Goal: Book appointment/travel/reservation

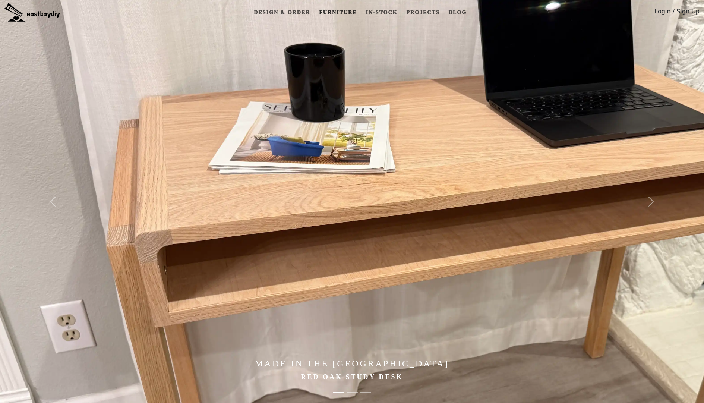
click at [335, 12] on link "Furniture" at bounding box center [338, 13] width 44 height 14
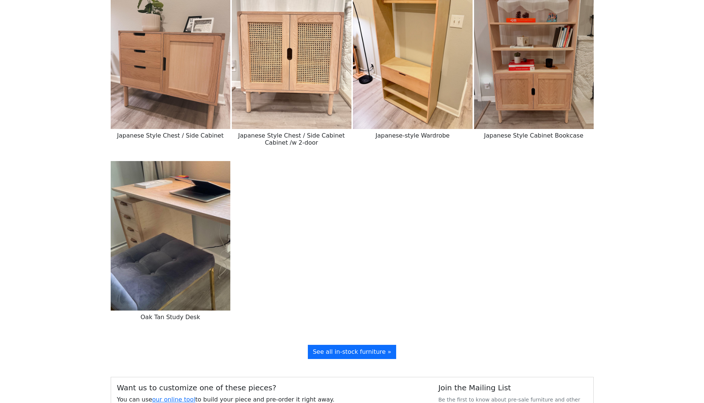
scroll to position [1067, 0]
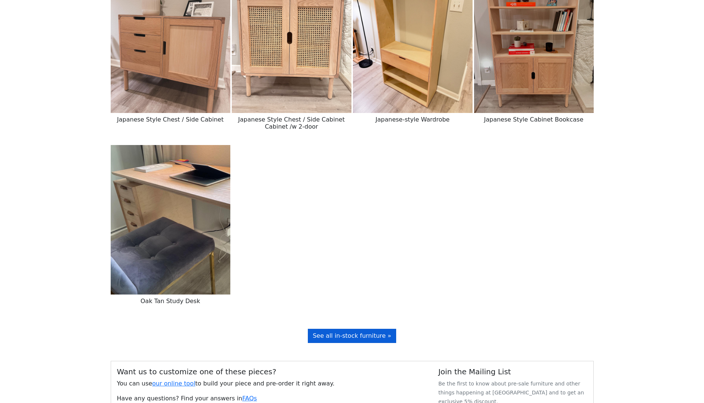
click at [383, 329] on link "See all in-stock furniture »" at bounding box center [352, 336] width 88 height 14
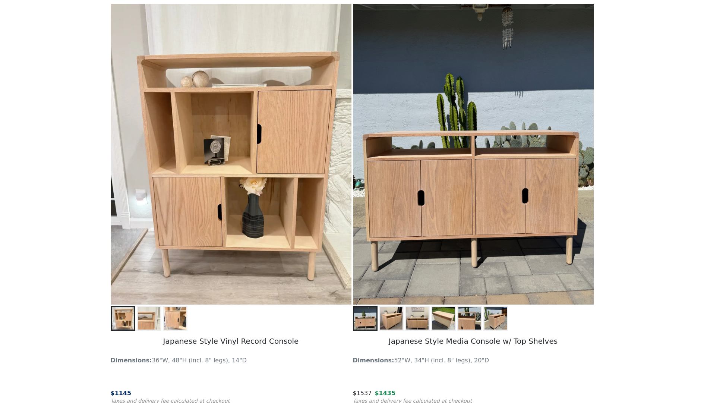
scroll to position [578, 0]
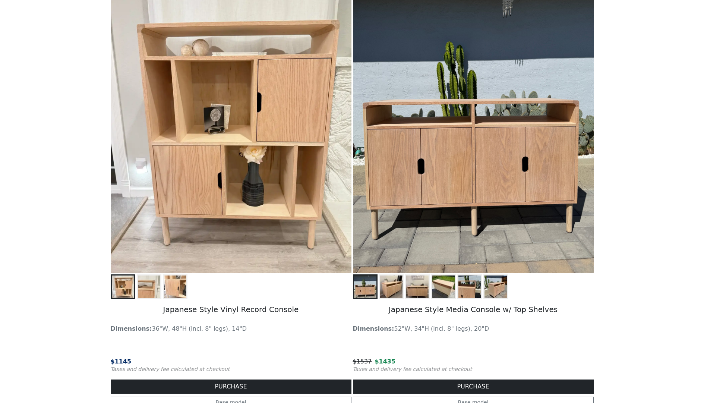
click at [404, 288] on div at bounding box center [473, 286] width 241 height 25
click at [393, 287] on img at bounding box center [391, 286] width 22 height 22
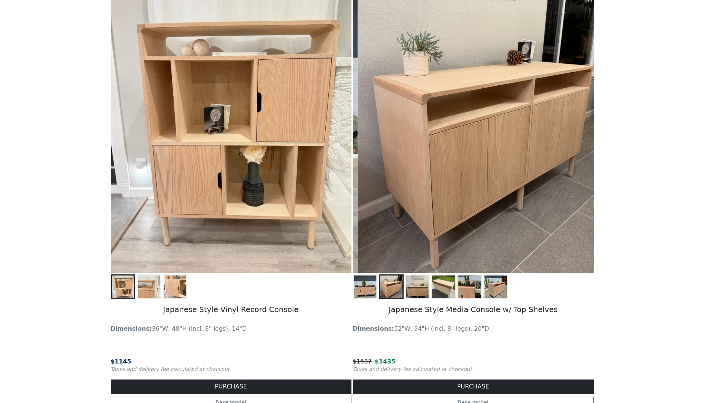
click at [421, 288] on img at bounding box center [417, 286] width 22 height 22
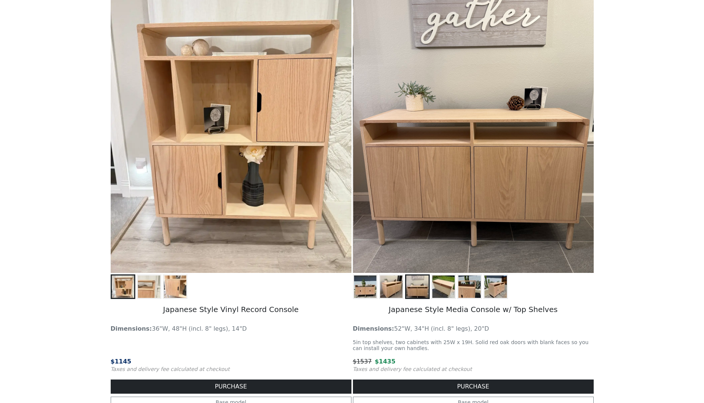
scroll to position [581, 0]
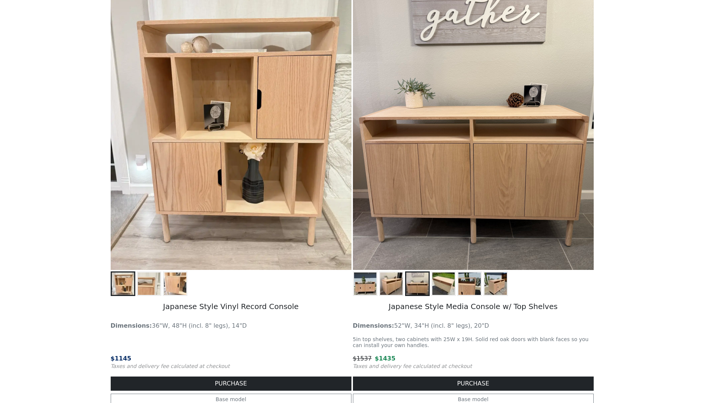
click at [424, 306] on h5 "Japanese Style Media Console w/ Top Shelves" at bounding box center [473, 307] width 241 height 22
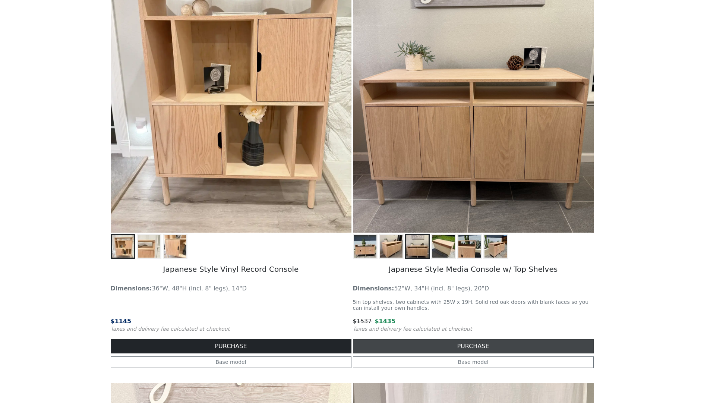
scroll to position [647, 0]
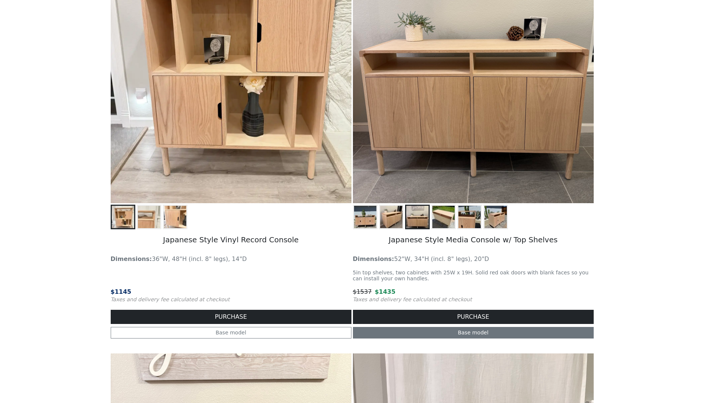
click at [446, 333] on link "Base model" at bounding box center [473, 333] width 241 height 12
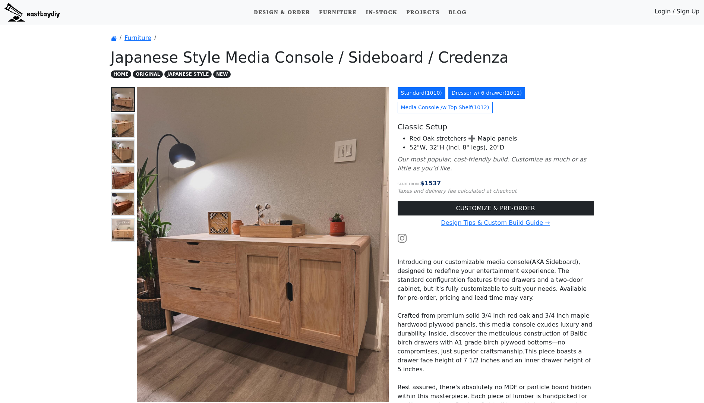
click at [480, 92] on link "Dresser w/ 6-drawer ( 1011 )" at bounding box center [486, 93] width 77 height 12
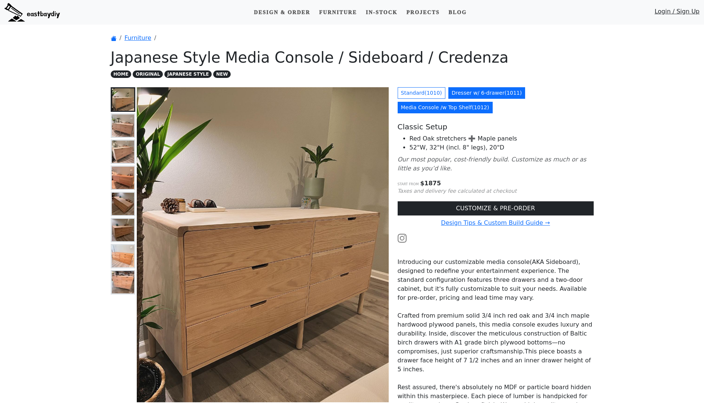
click at [462, 112] on link "Media Console /w Top Shelf ( 1012 )" at bounding box center [445, 108] width 95 height 12
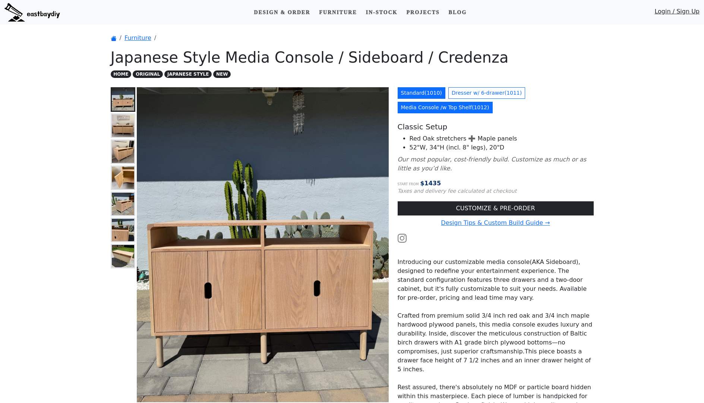
click at [420, 96] on link "Standard ( 1010 )" at bounding box center [422, 93] width 48 height 12
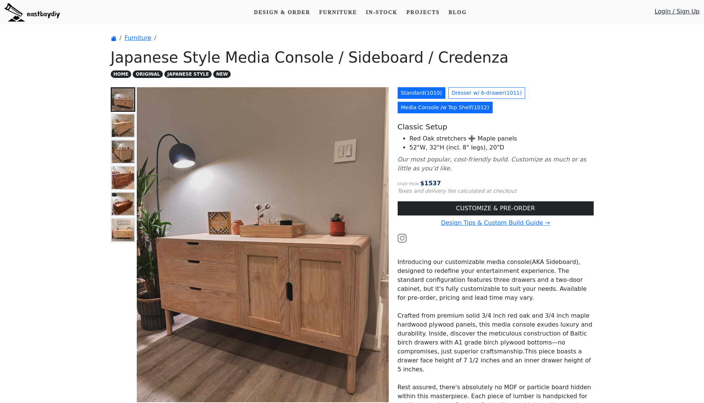
click at [427, 111] on link "Media Console /w Top Shelf ( 1012 )" at bounding box center [445, 108] width 95 height 12
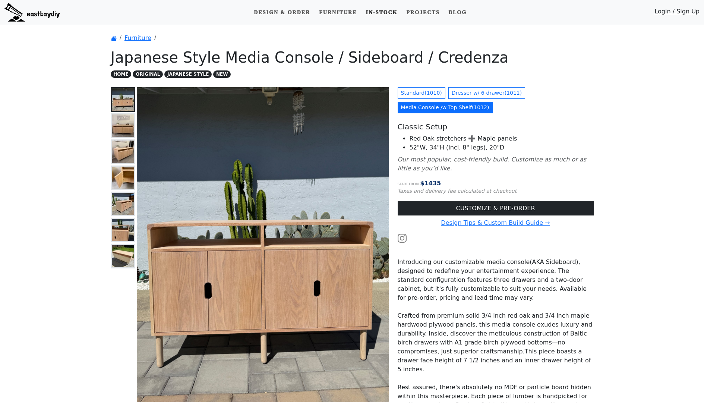
click at [384, 13] on link "In-stock" at bounding box center [382, 13] width 38 height 14
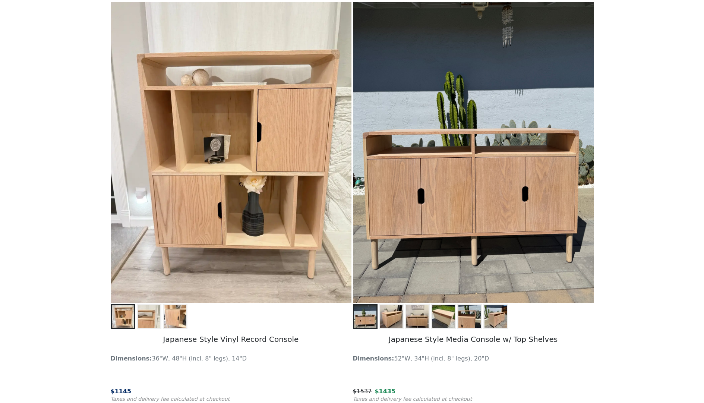
scroll to position [548, 0]
click at [163, 311] on button at bounding box center [175, 316] width 25 height 25
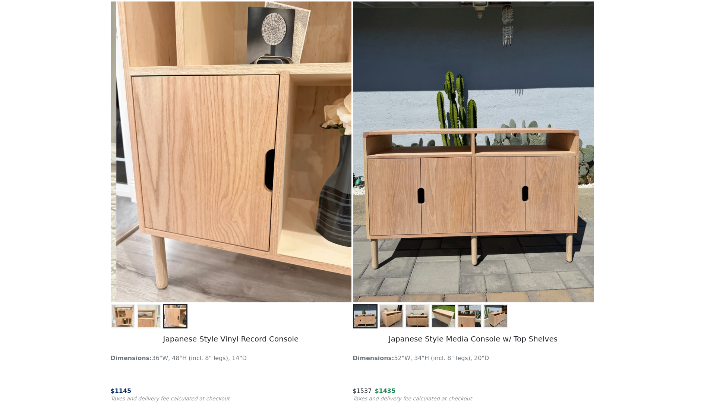
click at [146, 317] on img at bounding box center [149, 316] width 22 height 22
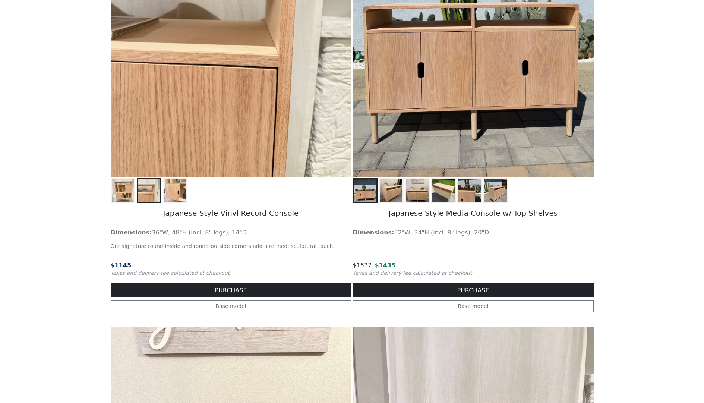
scroll to position [675, 0]
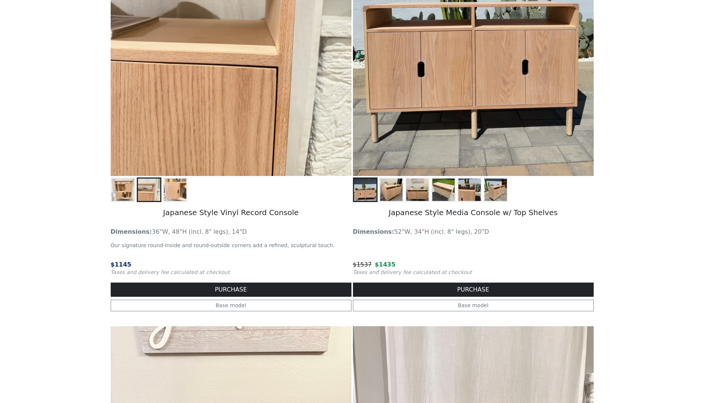
click at [396, 193] on img at bounding box center [391, 190] width 22 height 22
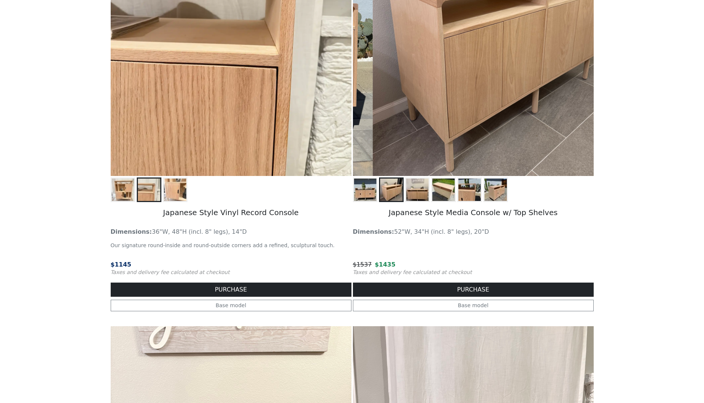
click at [412, 193] on img at bounding box center [417, 190] width 22 height 22
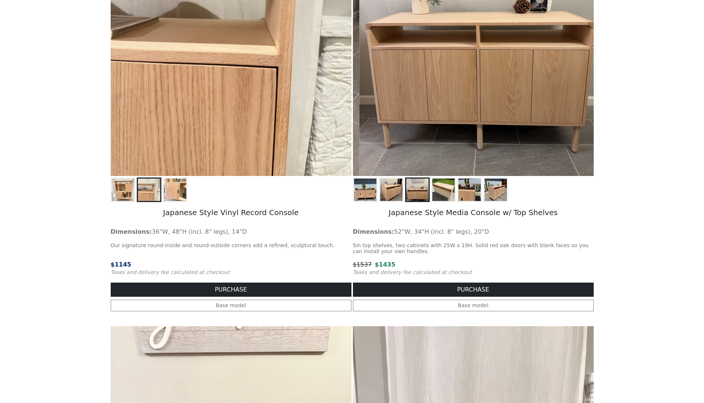
click at [436, 196] on img at bounding box center [443, 190] width 22 height 22
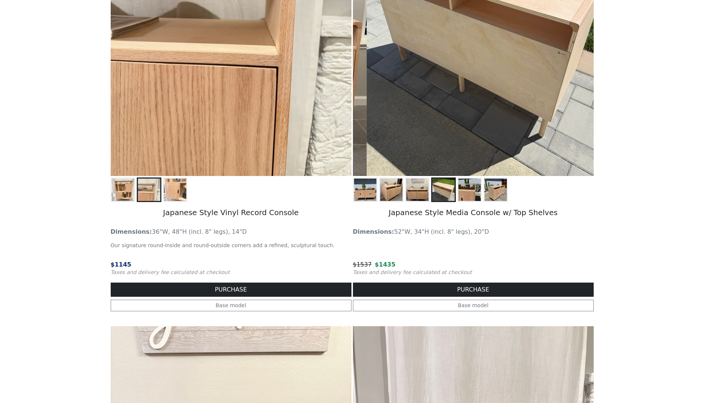
click at [459, 196] on img at bounding box center [469, 190] width 22 height 22
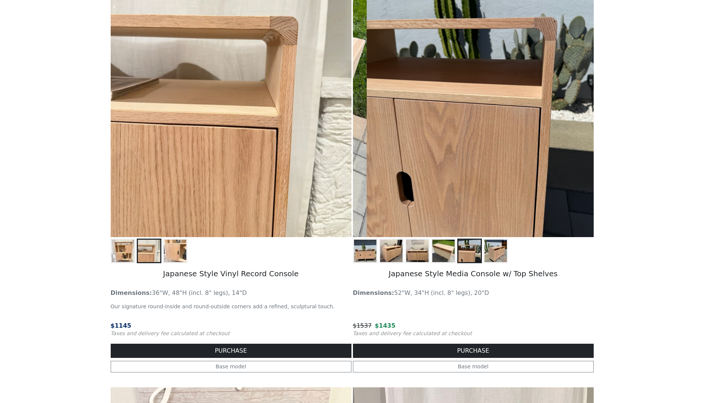
scroll to position [608, 0]
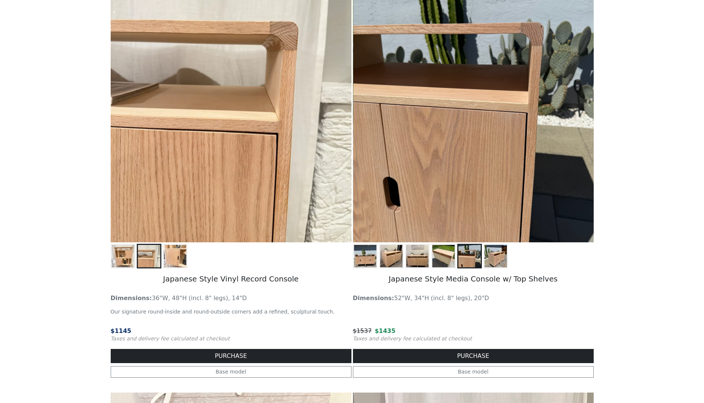
click at [445, 244] on button at bounding box center [443, 256] width 25 height 25
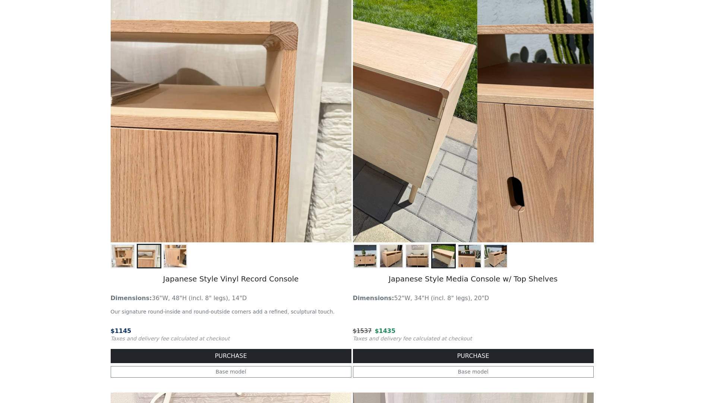
click at [443, 256] on img at bounding box center [443, 256] width 22 height 22
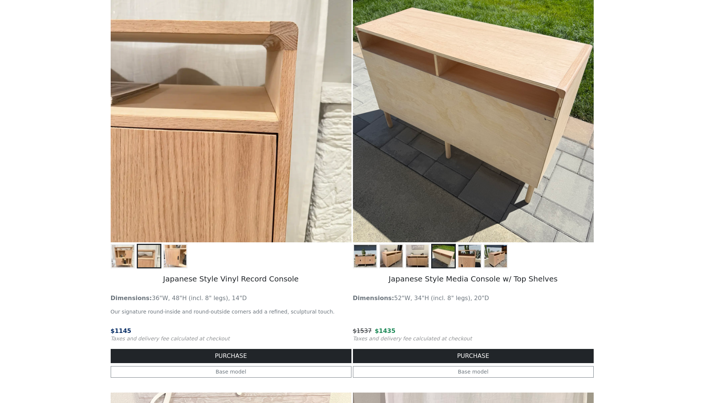
click at [418, 260] on img at bounding box center [417, 256] width 22 height 22
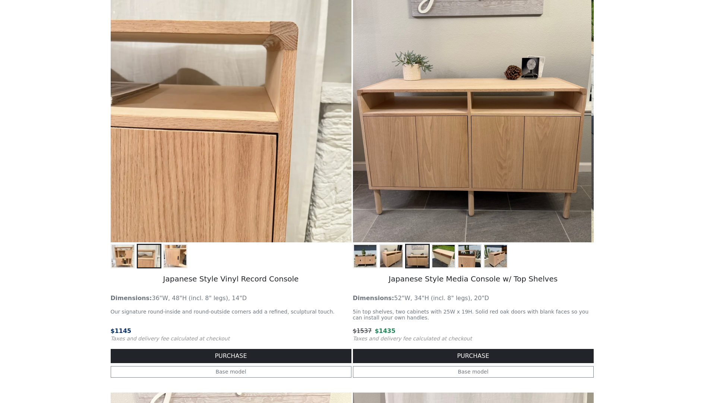
click at [446, 260] on img at bounding box center [443, 256] width 22 height 22
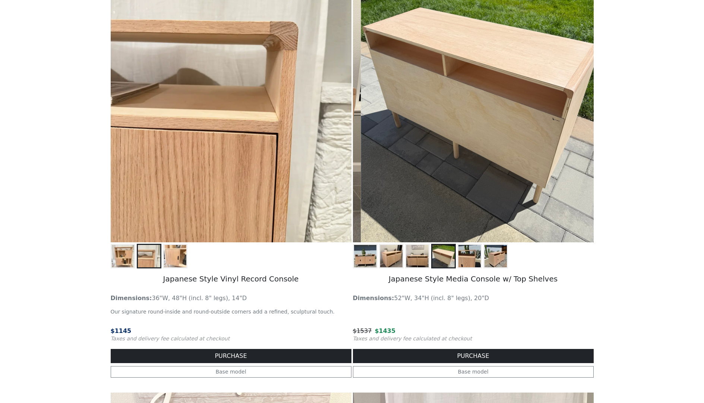
click at [475, 259] on img at bounding box center [469, 256] width 22 height 22
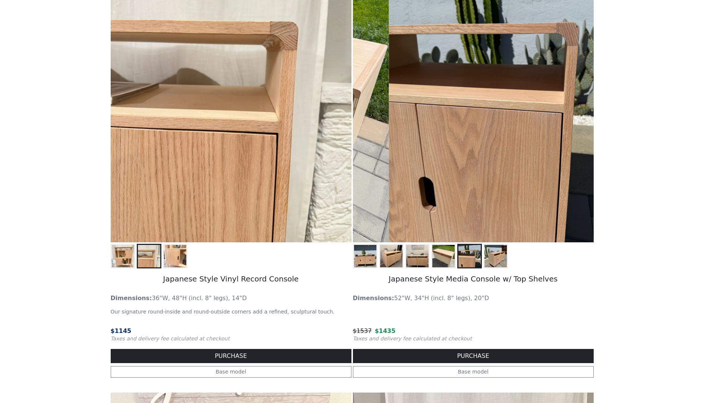
click at [424, 260] on img at bounding box center [417, 256] width 22 height 22
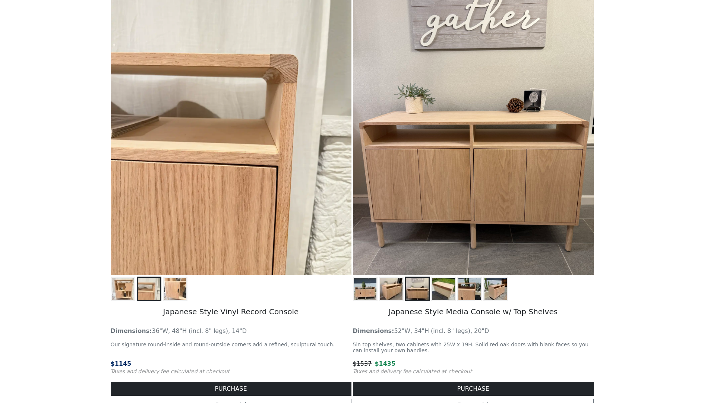
scroll to position [571, 0]
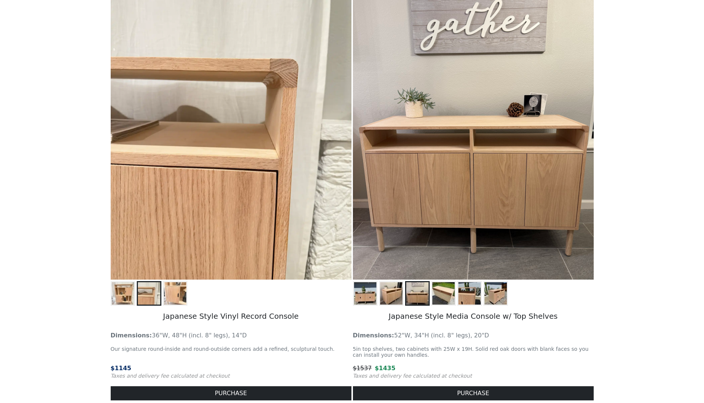
click at [477, 302] on img at bounding box center [469, 293] width 22 height 22
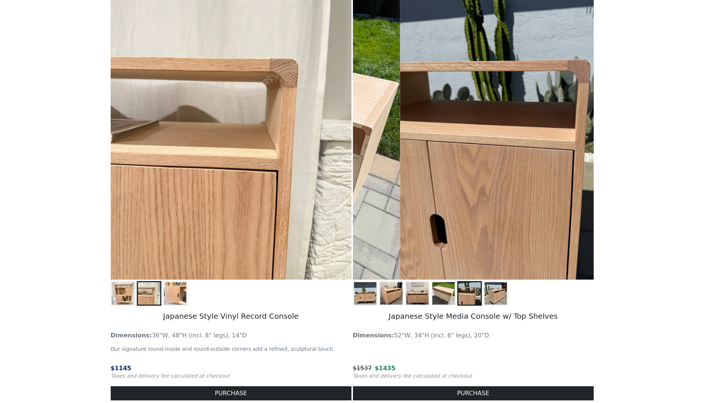
click at [499, 296] on img at bounding box center [495, 293] width 22 height 22
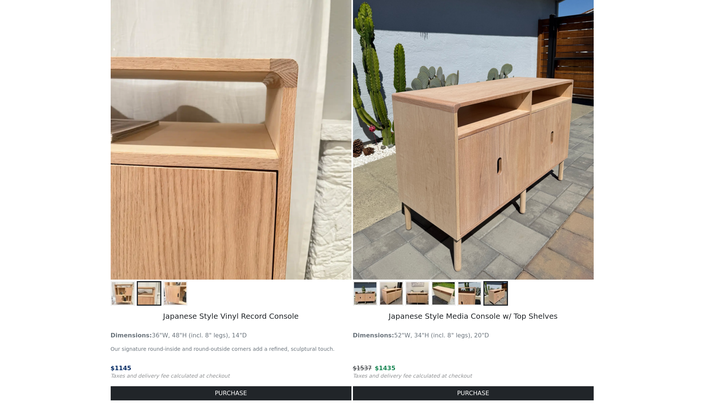
click at [473, 301] on img at bounding box center [469, 293] width 22 height 22
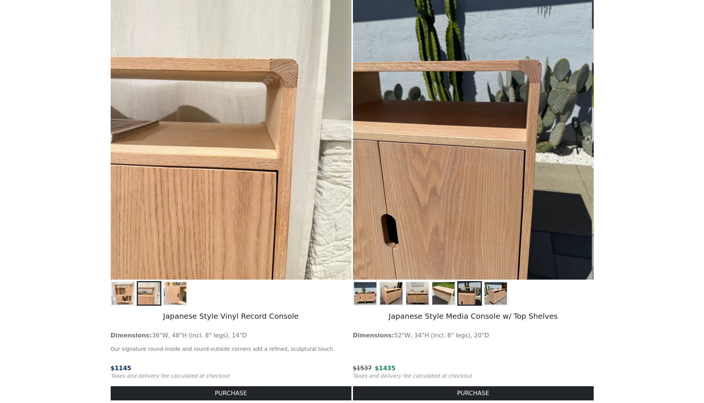
click at [451, 302] on img at bounding box center [443, 293] width 22 height 22
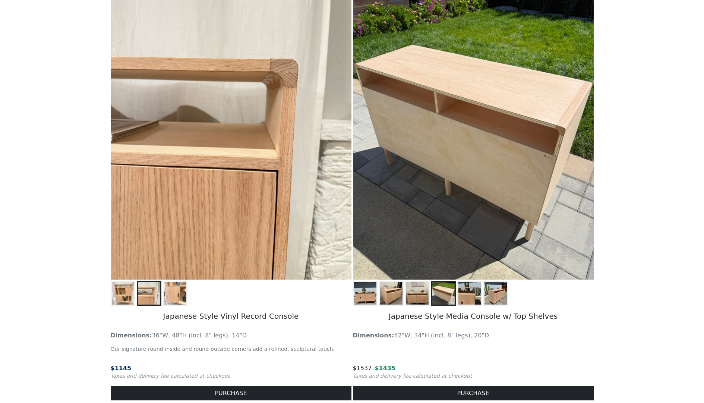
click at [418, 307] on h5 "Japanese Style Media Console w/ Top Shelves" at bounding box center [473, 317] width 241 height 22
click at [401, 299] on img at bounding box center [391, 293] width 22 height 22
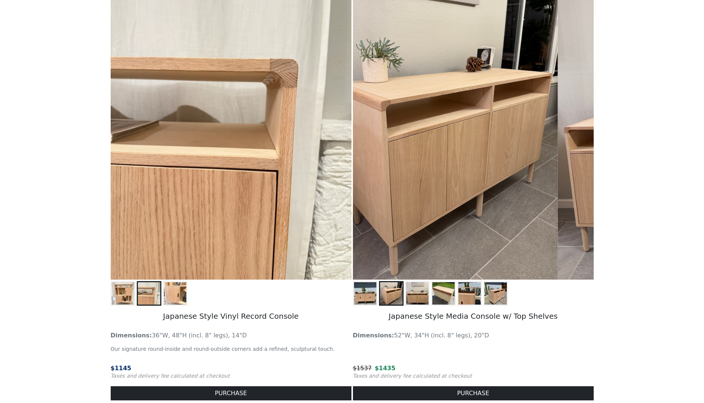
click at [367, 299] on img at bounding box center [365, 293] width 22 height 22
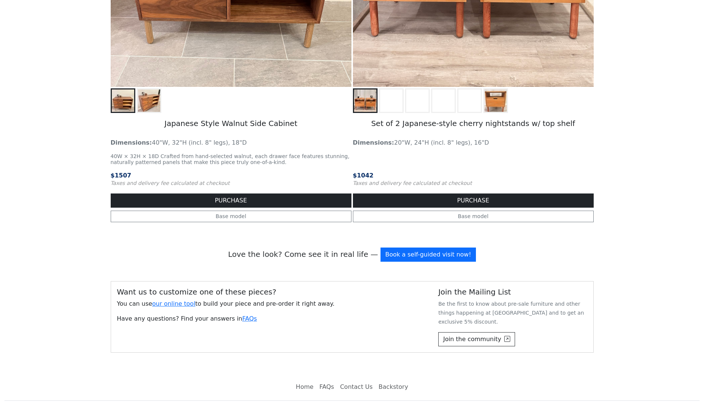
scroll to position [1225, 0]
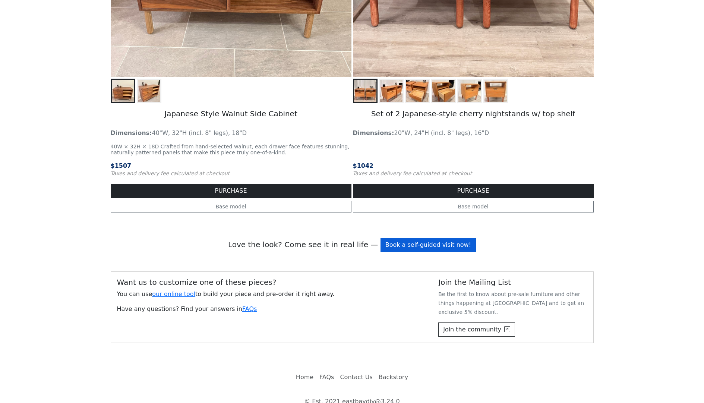
click at [394, 241] on link "Book a self-guided visit now!" at bounding box center [427, 245] width 95 height 14
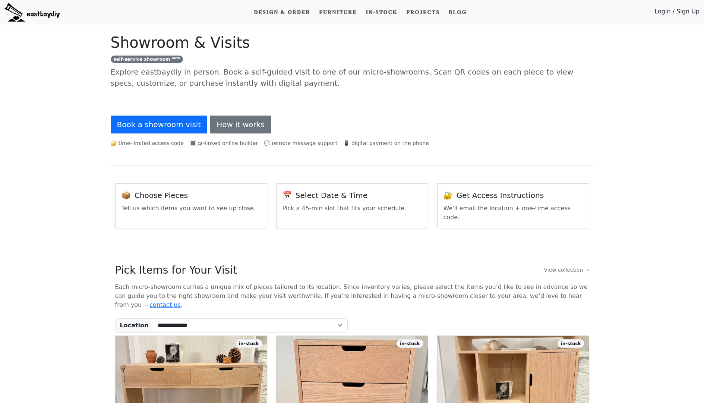
click at [231, 123] on link "How it works" at bounding box center [240, 125] width 61 height 18
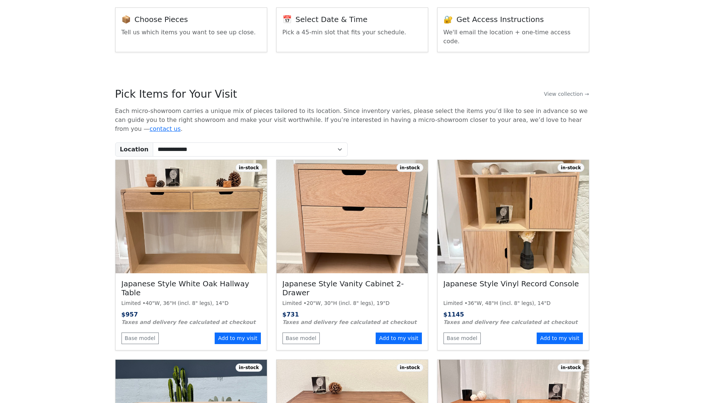
scroll to position [176, 0]
click at [299, 142] on select "**********" at bounding box center [250, 149] width 195 height 14
select select "*"
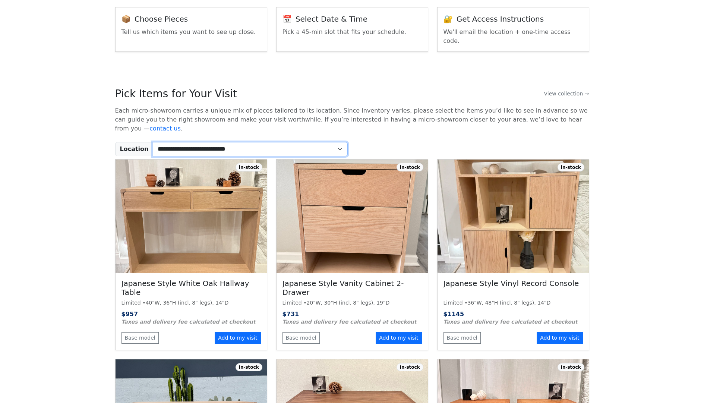
click at [153, 142] on select "**********" at bounding box center [250, 149] width 195 height 14
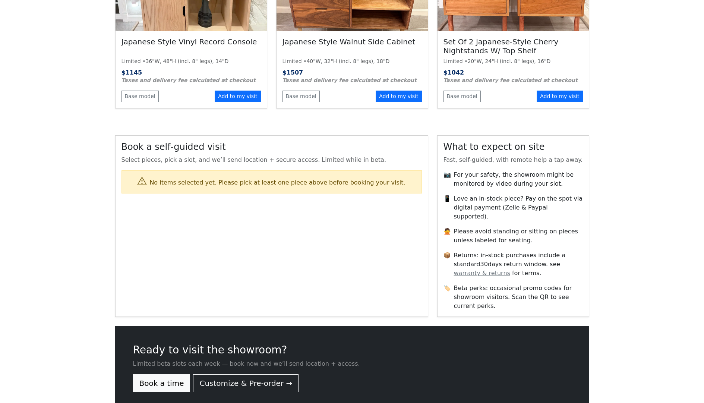
scroll to position [0, 0]
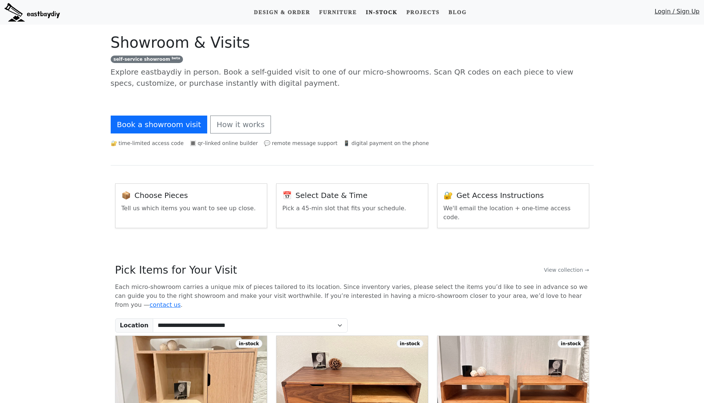
click at [378, 15] on link "In-stock" at bounding box center [382, 13] width 38 height 14
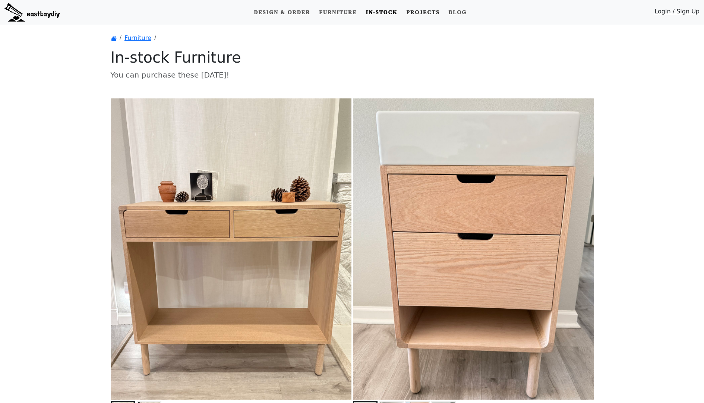
click at [418, 14] on link "Projects" at bounding box center [422, 13] width 39 height 14
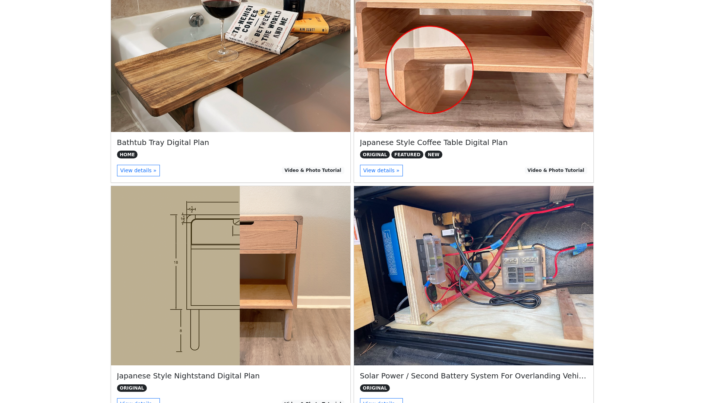
scroll to position [155, 0]
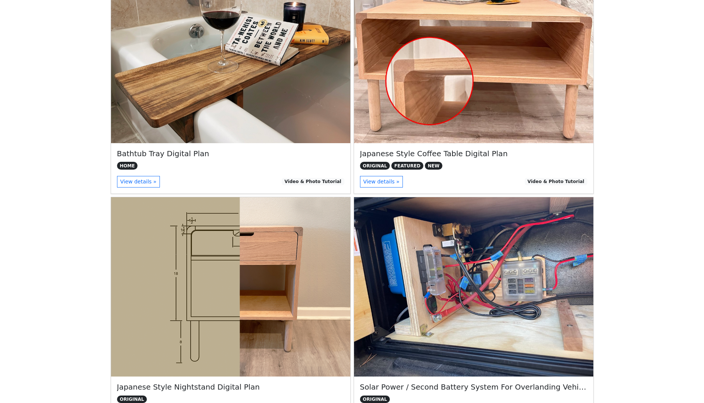
click at [390, 188] on div "Japanese Style Coffee Table Digital Plan ORIGINAL FEATURED NEW View details » V…" at bounding box center [473, 168] width 239 height 50
click at [390, 181] on link "View details »" at bounding box center [381, 182] width 43 height 12
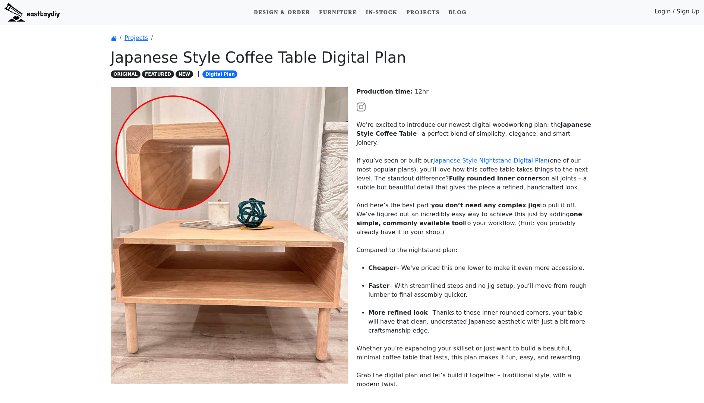
click at [394, 186] on div "Production time: 12 hr We’re excited to introduce our newest digital woodworkin…" at bounding box center [475, 242] width 246 height 310
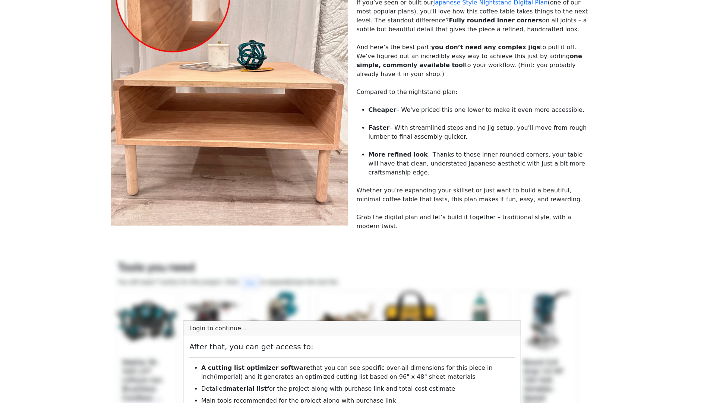
scroll to position [376, 0]
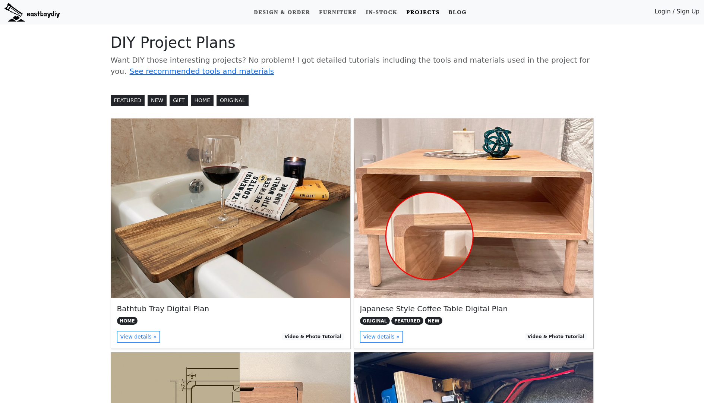
click at [461, 16] on link "Blog" at bounding box center [458, 13] width 24 height 14
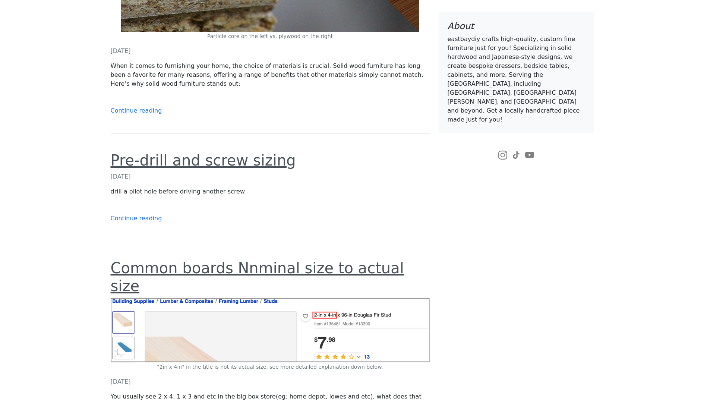
scroll to position [2783, 0]
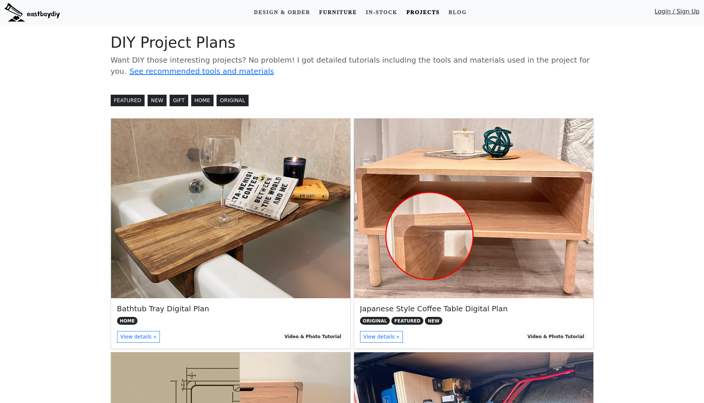
click at [344, 15] on link "Furniture" at bounding box center [338, 13] width 44 height 14
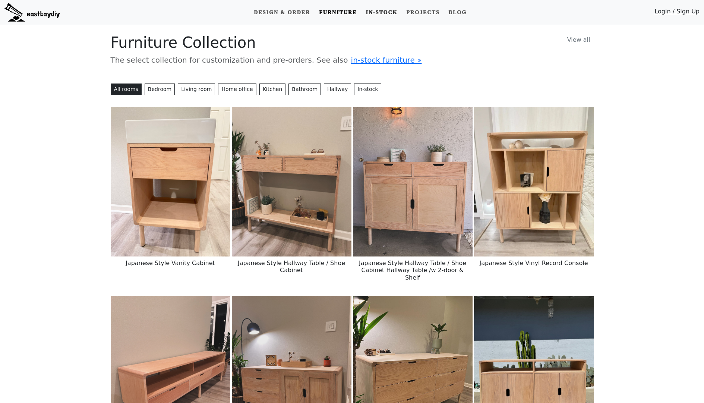
click at [378, 15] on link "In-stock" at bounding box center [382, 13] width 38 height 14
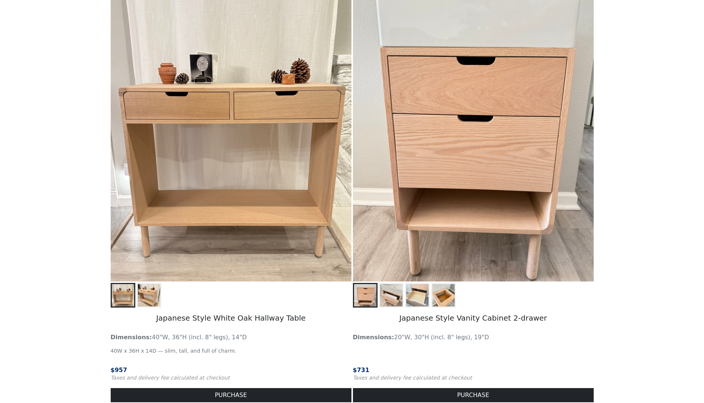
scroll to position [84, 0]
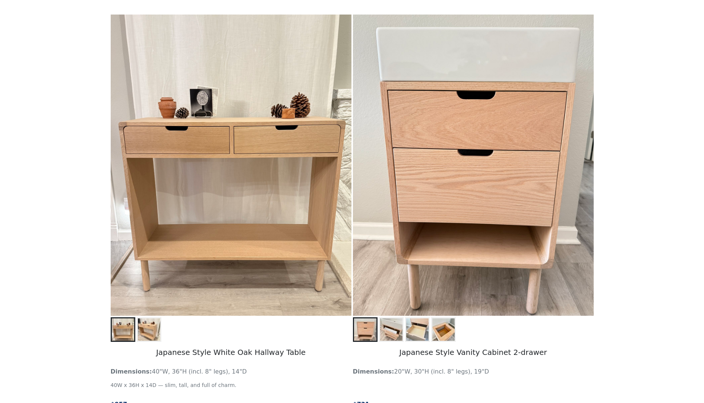
click at [405, 325] on button at bounding box center [417, 329] width 25 height 25
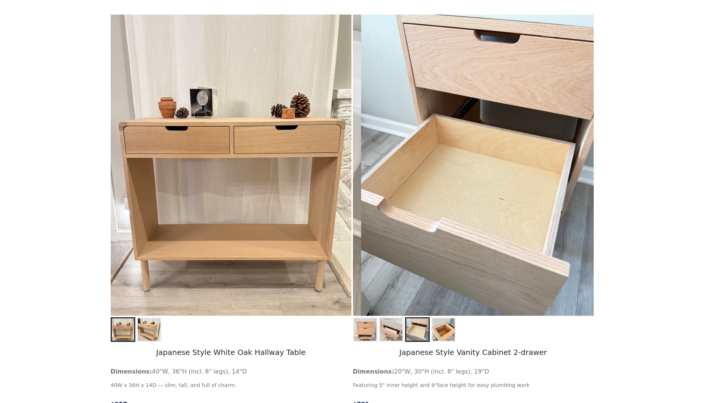
click at [392, 331] on img at bounding box center [391, 329] width 22 height 22
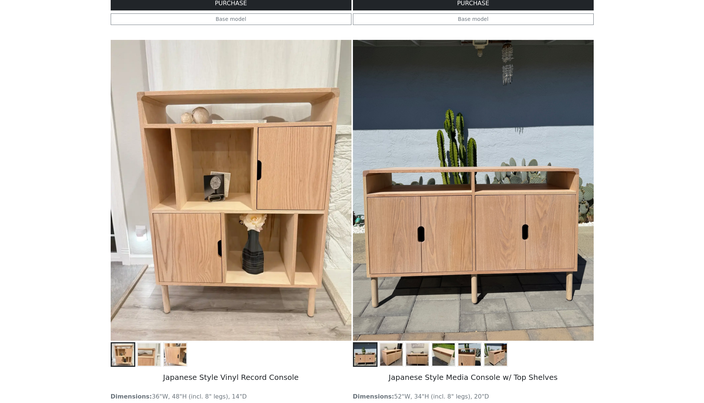
scroll to position [509, 0]
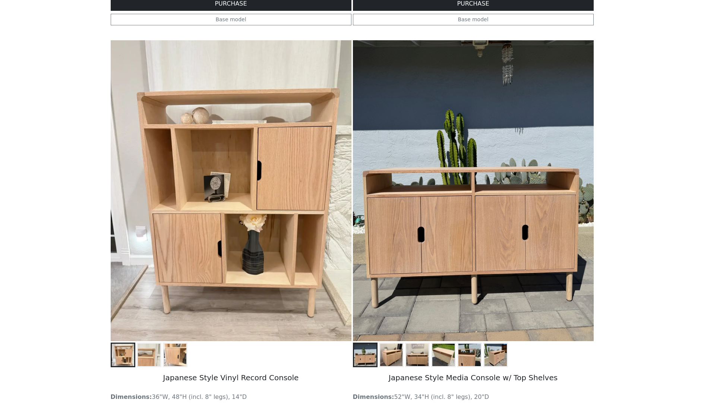
click at [387, 356] on img at bounding box center [391, 355] width 22 height 22
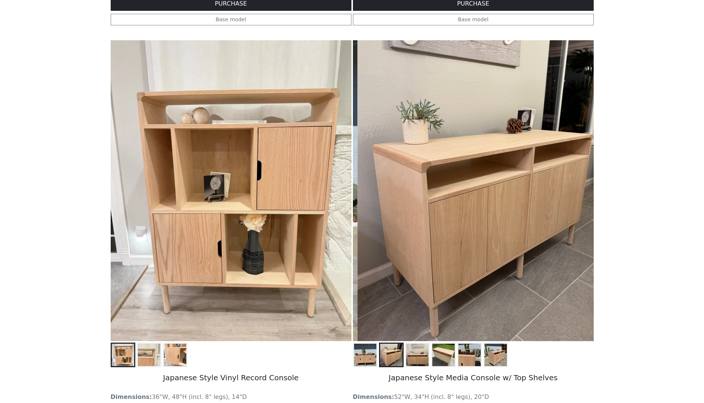
click at [417, 354] on img at bounding box center [417, 355] width 22 height 22
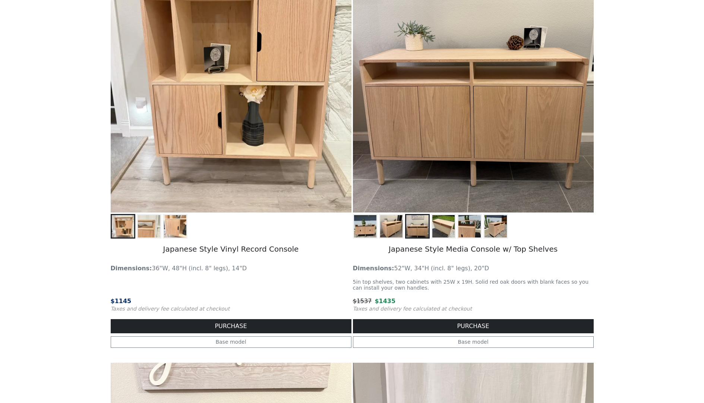
scroll to position [644, 0]
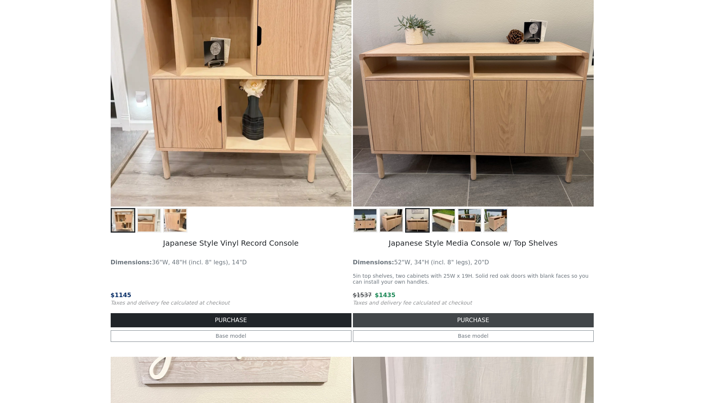
click at [418, 324] on button "PURCHASE" at bounding box center [473, 320] width 241 height 14
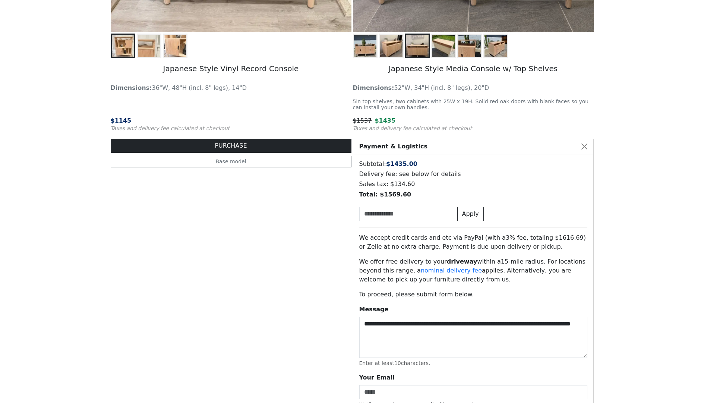
scroll to position [820, 0]
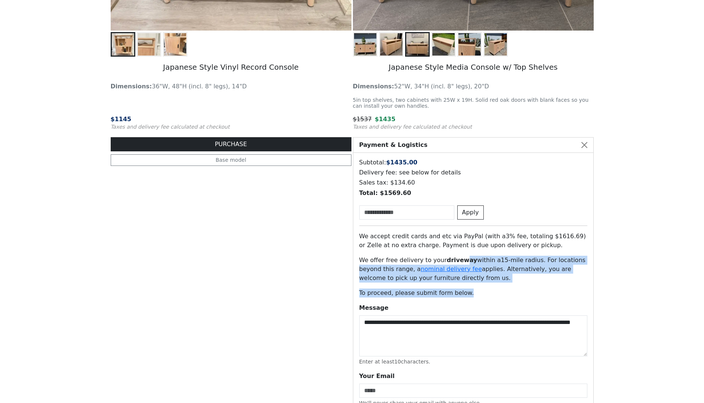
drag, startPoint x: 457, startPoint y: 262, endPoint x: 468, endPoint y: 303, distance: 41.9
click at [468, 303] on div "**********" at bounding box center [473, 293] width 240 height 280
click at [468, 303] on div "**********" at bounding box center [473, 334] width 228 height 62
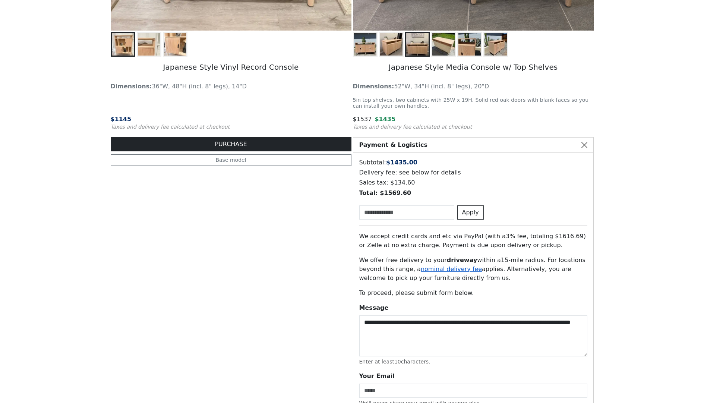
click at [436, 270] on link "nominal delivery fee" at bounding box center [451, 268] width 61 height 7
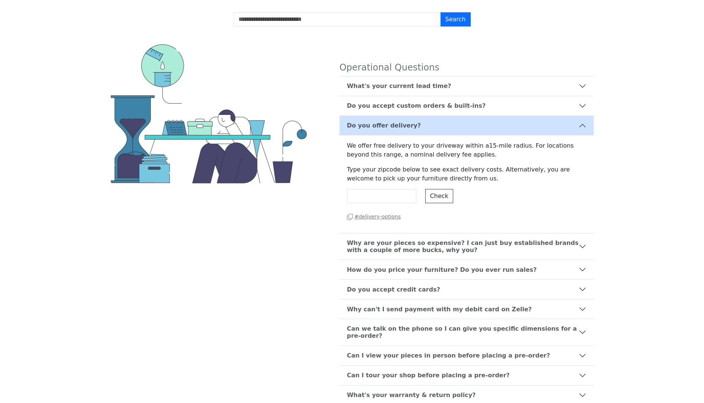
scroll to position [25, 0]
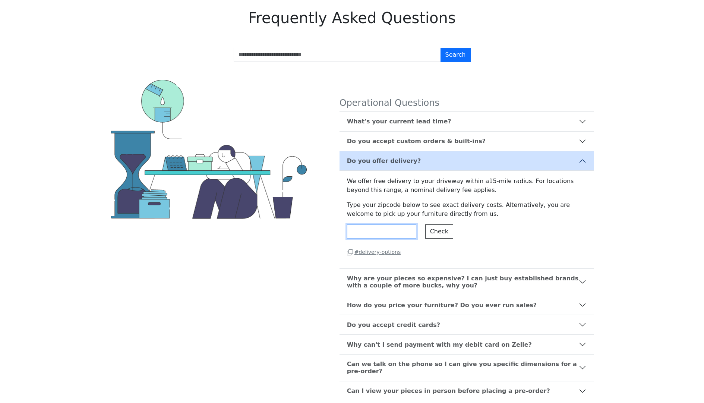
click at [393, 233] on input "*****" at bounding box center [381, 231] width 69 height 14
type input "*****"
click at [439, 235] on button "Check" at bounding box center [439, 231] width 28 height 14
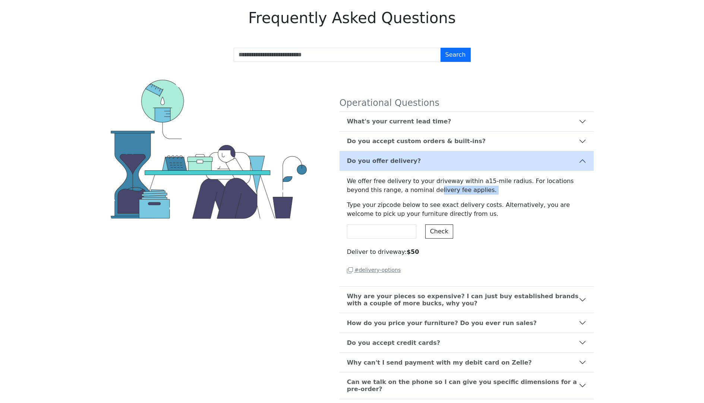
drag, startPoint x: 399, startPoint y: 188, endPoint x: 406, endPoint y: 196, distance: 10.8
click at [406, 196] on div "We offer free delivery to your driveway within a 15 -mile radius. For locations…" at bounding box center [466, 229] width 254 height 116
copy p "livery fee applies."
click at [406, 196] on div "We offer free delivery to your driveway within a 15 -mile radius. For locations…" at bounding box center [466, 229] width 254 height 116
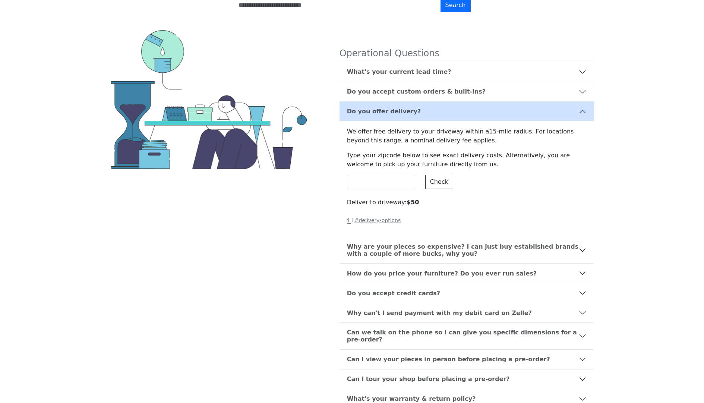
scroll to position [78, 0]
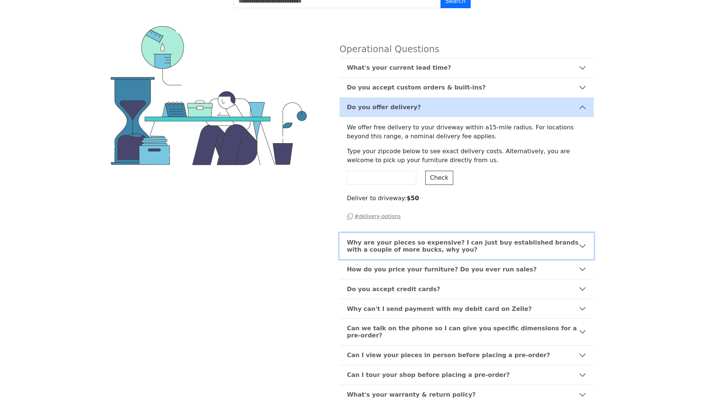
click at [411, 247] on b "Why are your pieces so expensive? I can just buy established brands with a coup…" at bounding box center [463, 246] width 232 height 14
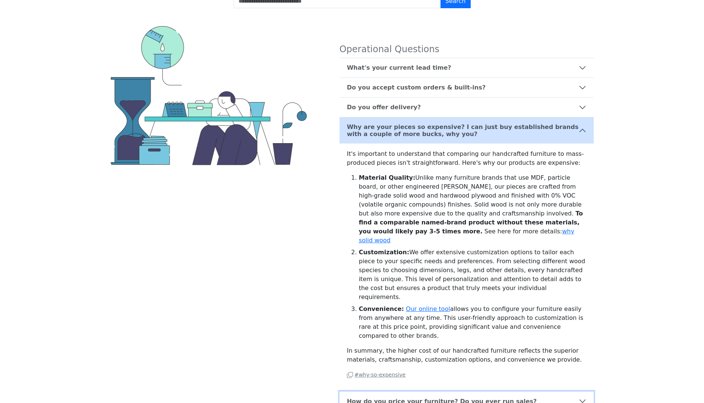
click at [439, 391] on button "How do you price your furniture? Do you ever run sales?" at bounding box center [466, 400] width 254 height 19
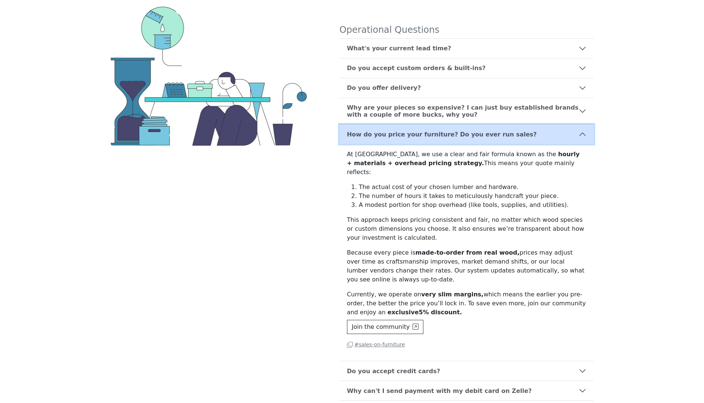
scroll to position [104, 0]
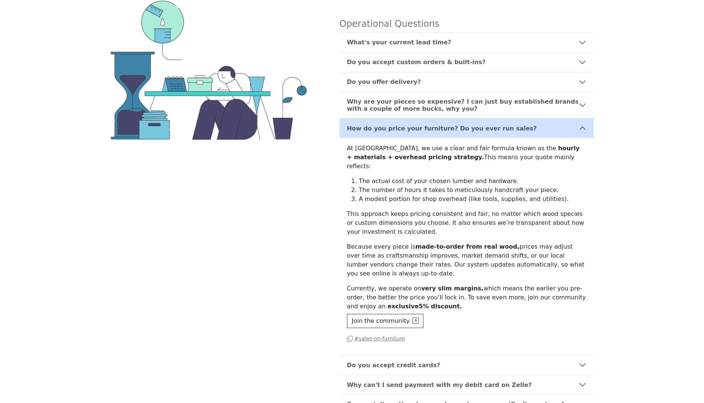
drag, startPoint x: 536, startPoint y: 154, endPoint x: 530, endPoint y: 203, distance: 49.6
click at [530, 203] on div "At eastbaydiy, we use a clear and fair formula known as the hourly + materials …" at bounding box center [466, 246] width 254 height 217
click at [530, 209] on p "This approach keeps pricing consistent and fair, no matter which wood species o…" at bounding box center [466, 222] width 239 height 27
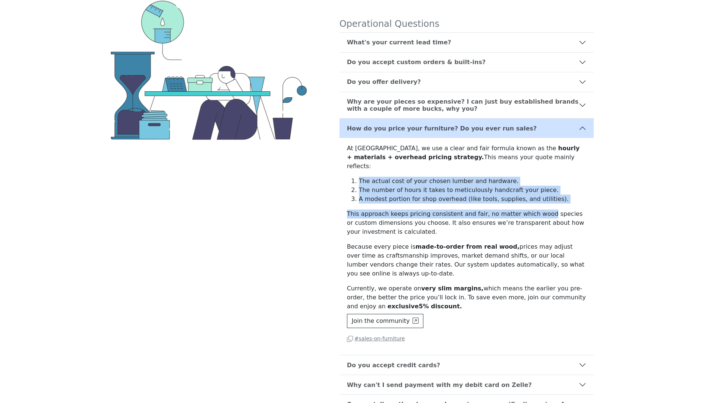
drag, startPoint x: 530, startPoint y: 203, endPoint x: 534, endPoint y: 165, distance: 38.3
click at [534, 165] on div "At eastbaydiy, we use a clear and fair formula known as the hourly + materials …" at bounding box center [466, 246] width 254 height 217
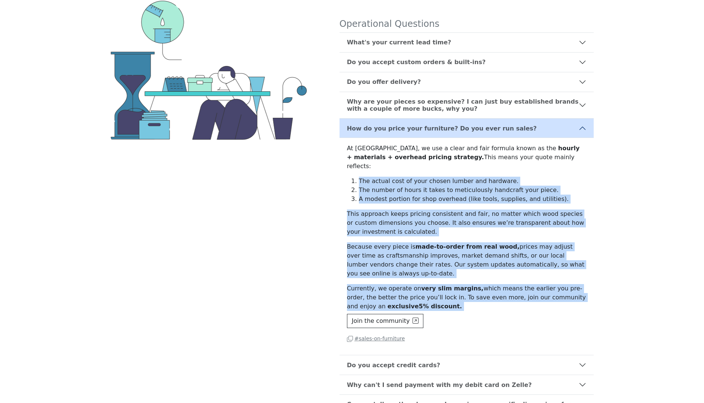
drag, startPoint x: 534, startPoint y: 165, endPoint x: 528, endPoint y: 286, distance: 120.9
click at [528, 286] on div "At eastbaydiy, we use a clear and fair formula known as the hourly + materials …" at bounding box center [466, 246] width 254 height 217
click at [528, 286] on p "Currently, we operate on very slim margins, which means the earlier you pre-ord…" at bounding box center [466, 297] width 239 height 27
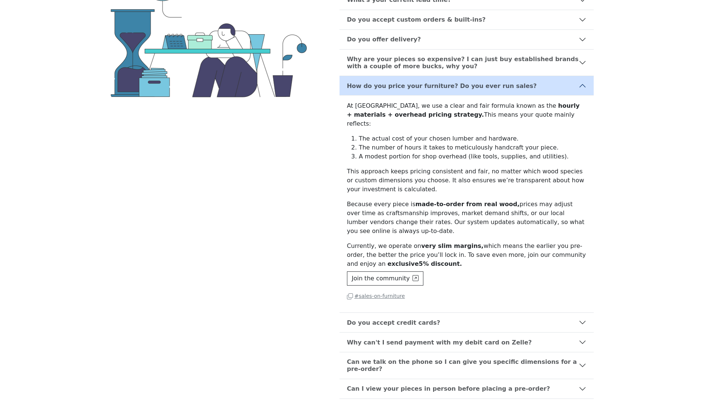
scroll to position [146, 0]
click at [522, 312] on button "Do you accept credit cards?" at bounding box center [466, 321] width 254 height 19
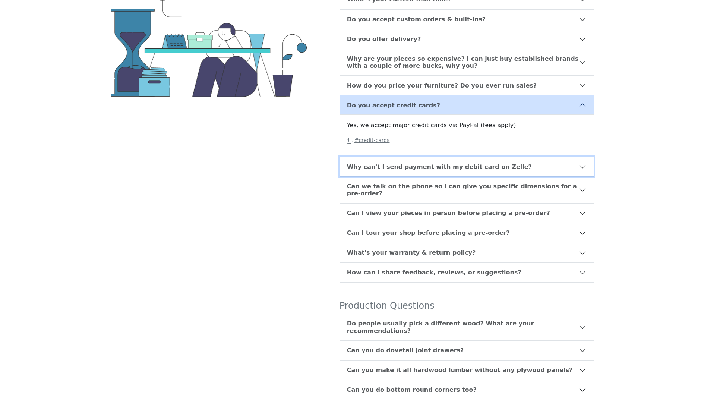
click at [519, 175] on button "Why can't I send payment with my debit card on Zelle?" at bounding box center [466, 166] width 254 height 19
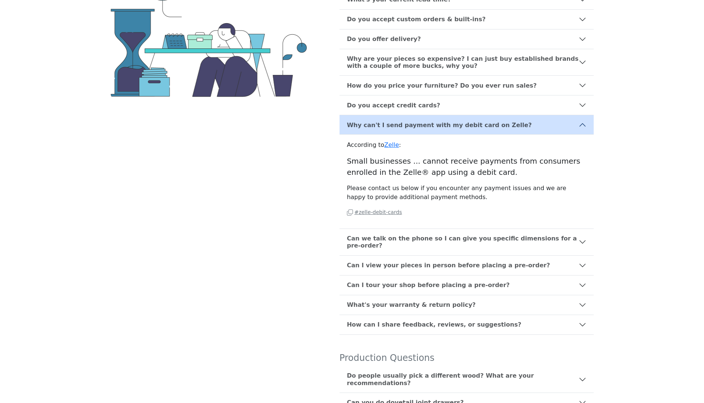
click at [510, 212] on p "# zelle-debit-cards" at bounding box center [466, 212] width 239 height 9
click at [507, 233] on button "Can we talk on the phone so I can give you specific dimensions for a pre-order?" at bounding box center [466, 242] width 254 height 26
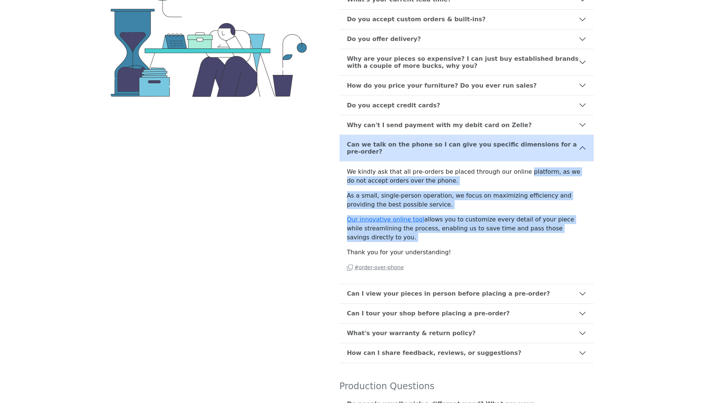
drag, startPoint x: 516, startPoint y: 169, endPoint x: 501, endPoint y: 238, distance: 70.5
click at [501, 238] on div "We kindly ask that all pre-orders be placed through our online platform, as we …" at bounding box center [466, 222] width 254 height 122
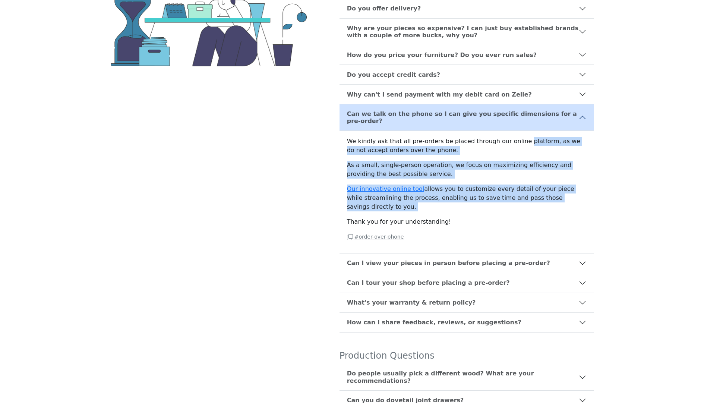
scroll to position [182, 0]
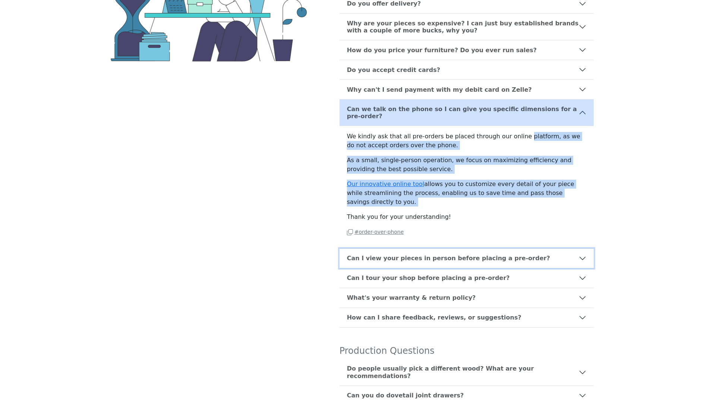
click at [499, 249] on button "Can I view your pieces in person before placing a pre-order?" at bounding box center [466, 258] width 254 height 19
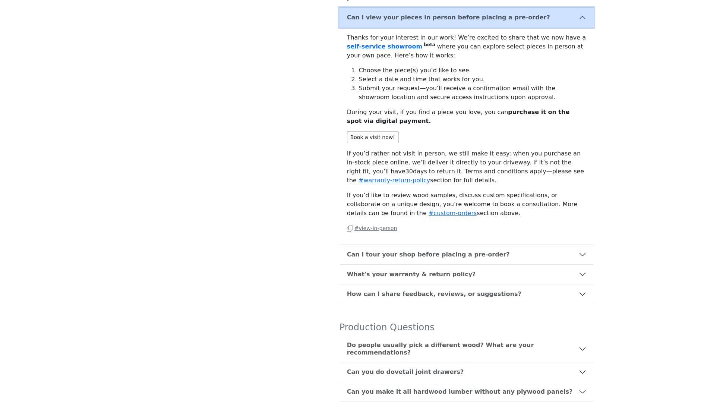
scroll to position [296, 0]
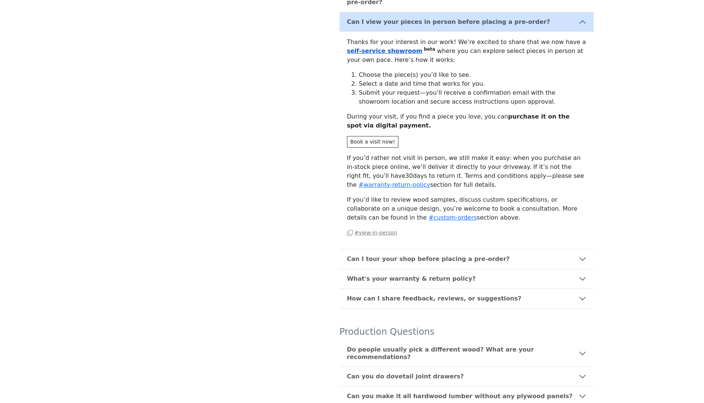
click at [386, 47] on link "self-service showroom" at bounding box center [385, 50] width 76 height 7
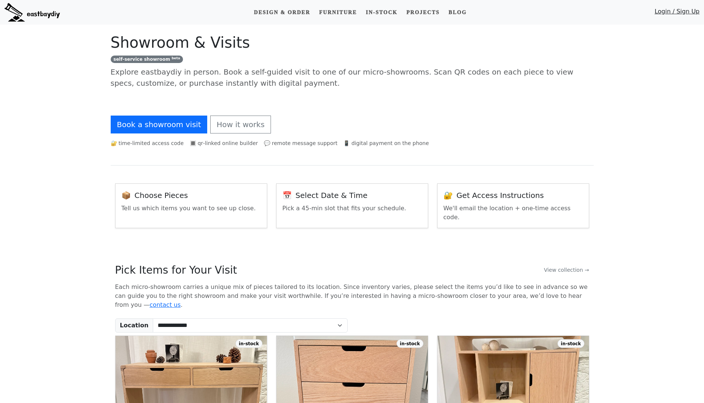
click at [152, 56] on span "self‑service showroom beta" at bounding box center [147, 59] width 73 height 7
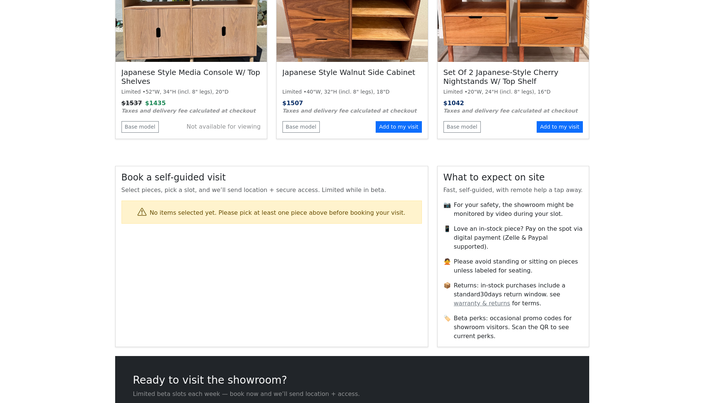
scroll to position [667, 0]
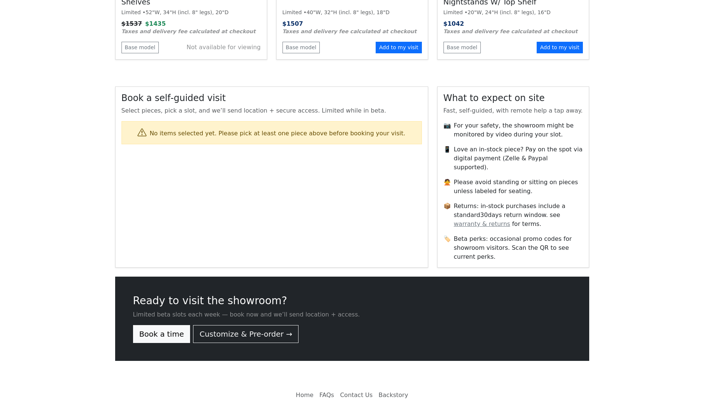
click at [199, 129] on div "No items selected yet. Please pick at least one piece above before booking your…" at bounding box center [277, 133] width 256 height 9
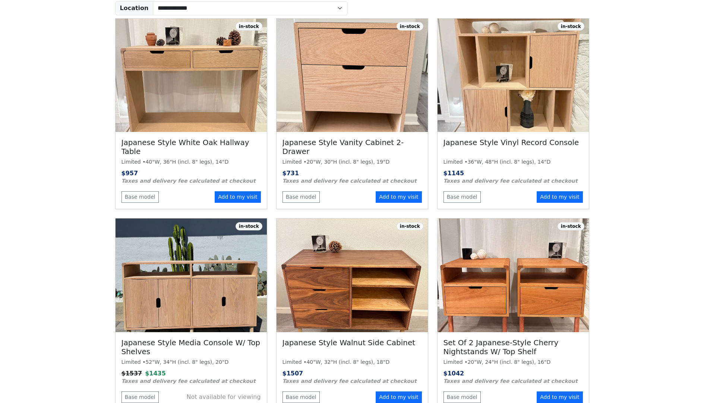
scroll to position [385, 0]
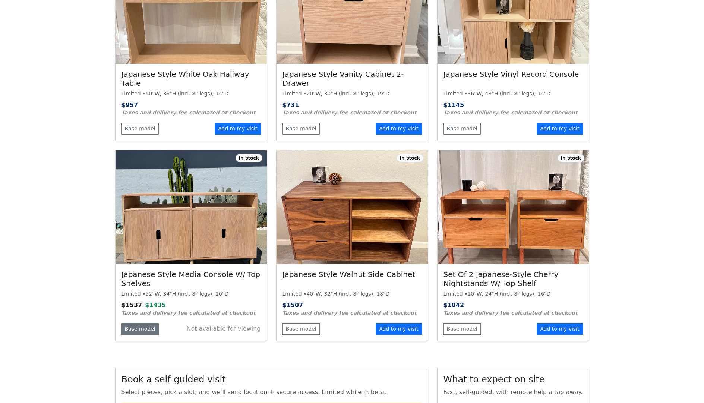
click at [152, 323] on link "Base model" at bounding box center [139, 329] width 37 height 12
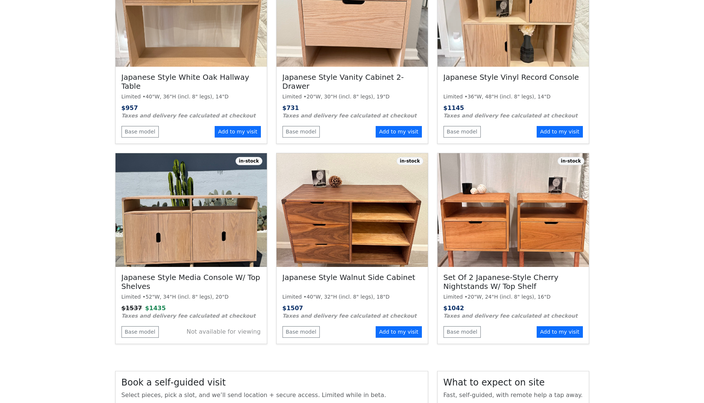
scroll to position [385, 0]
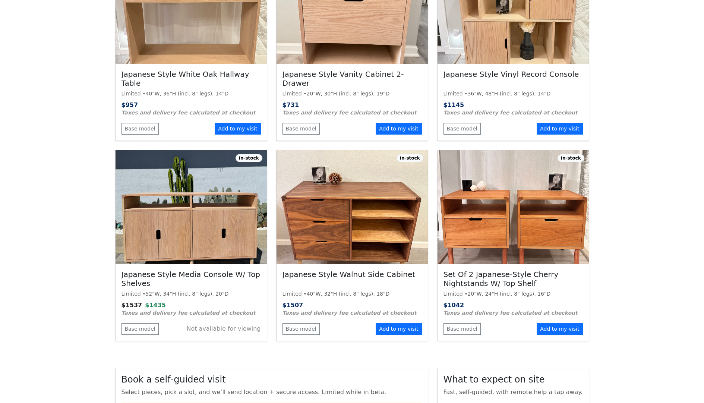
click at [406, 320] on div "Japanese Style Walnut Side Cabinet Limited • 40"W, 32"H (incl. 8" legs), 18"D $…" at bounding box center [352, 302] width 151 height 77
click at [404, 323] on button "Add to my visit" at bounding box center [399, 329] width 46 height 12
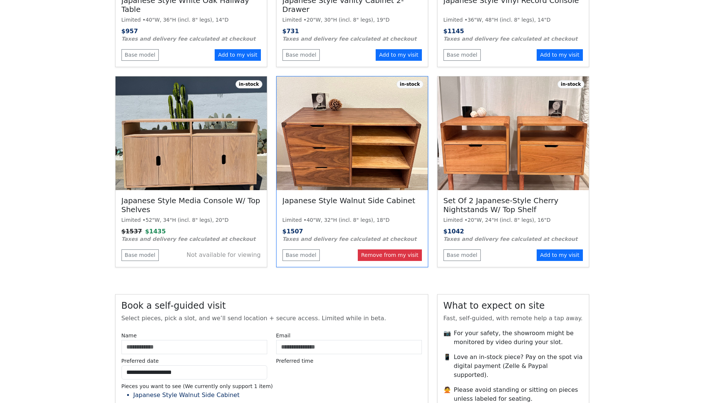
scroll to position [683, 0]
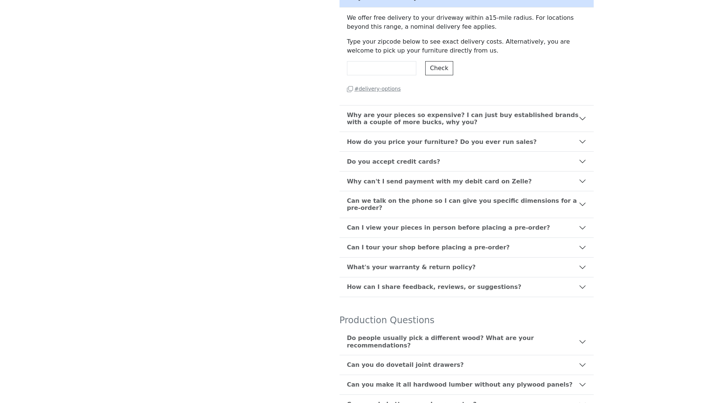
scroll to position [176, 0]
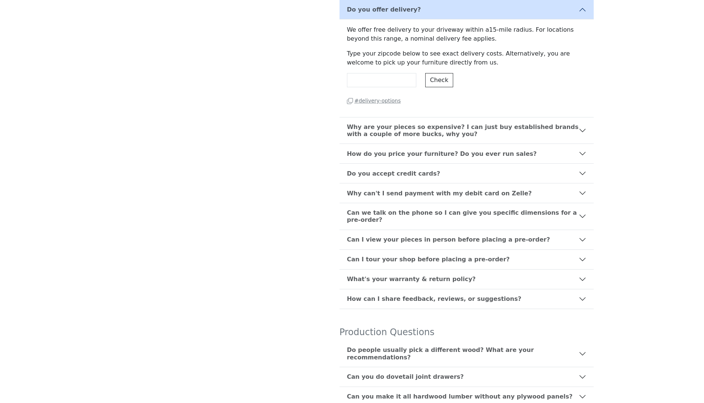
click at [623, 125] on main "Frequently Asked Questions Search Operational Questions What's your current lea…" at bounding box center [352, 264] width 704 height 831
